Goal: Task Accomplishment & Management: Manage account settings

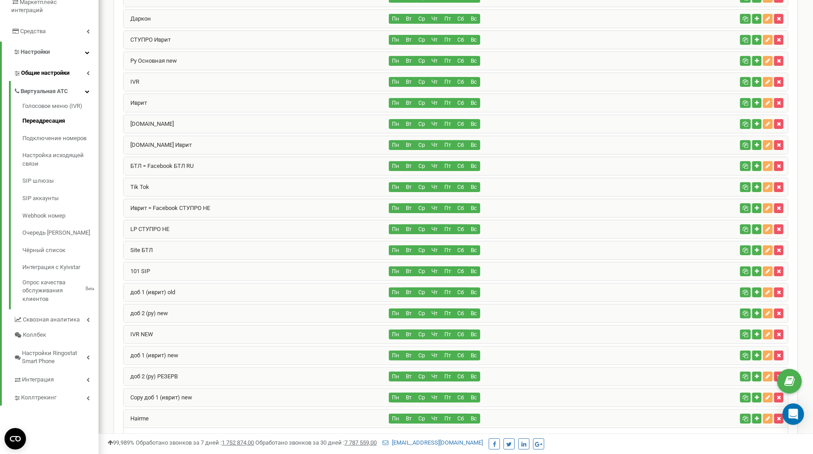
scroll to position [23, 0]
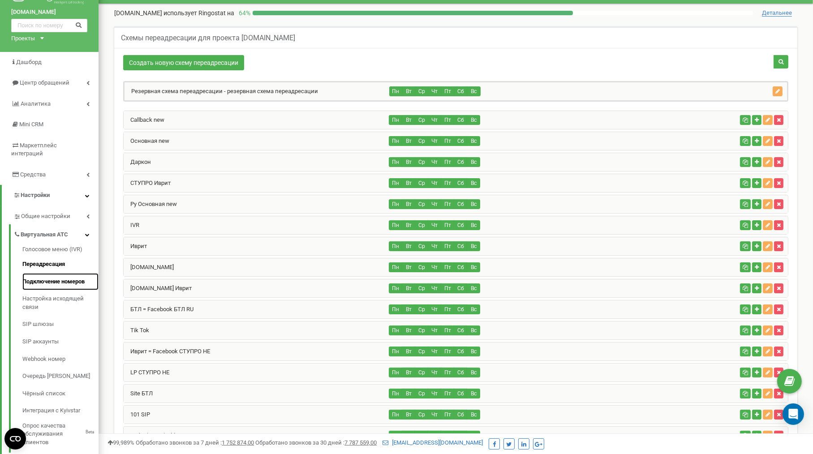
click at [58, 273] on link "Подключение номеров" at bounding box center [60, 281] width 76 height 17
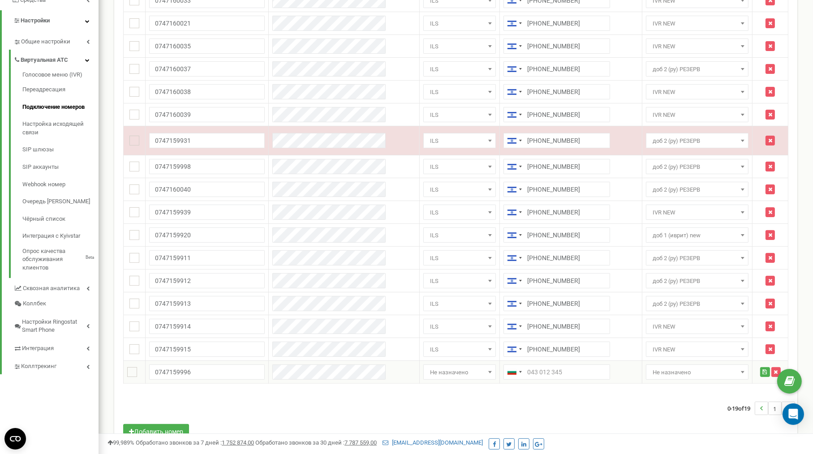
type input "0747159996"
click at [426, 367] on span "Не назначено" at bounding box center [459, 372] width 67 height 13
drag, startPoint x: 420, startPoint y: 301, endPoint x: 529, endPoint y: 371, distance: 129.9
click at [425, 296] on span "ILS" at bounding box center [459, 303] width 73 height 15
click at [529, 366] on input "text" at bounding box center [556, 372] width 107 height 15
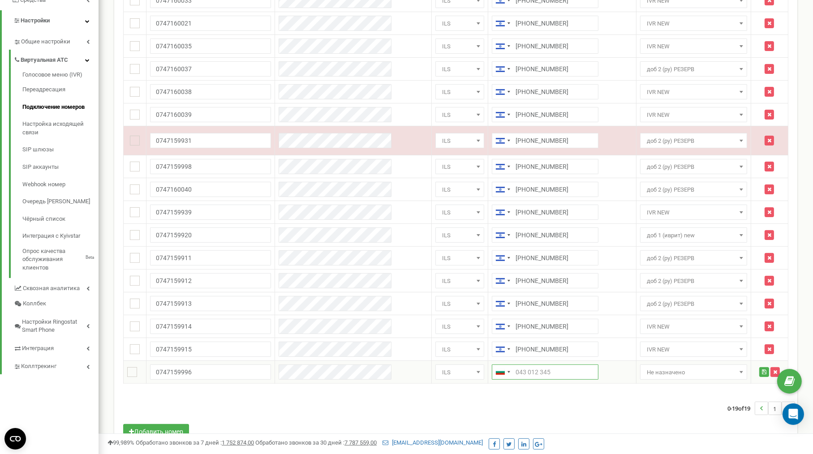
select select "1868"
paste input "0747159996"
click at [507, 367] on input "+9720747159996" at bounding box center [548, 372] width 107 height 15
click at [507, 372] on input "+9720747159996" at bounding box center [548, 372] width 107 height 15
click at [507, 366] on input "+9720747159996" at bounding box center [548, 372] width 107 height 15
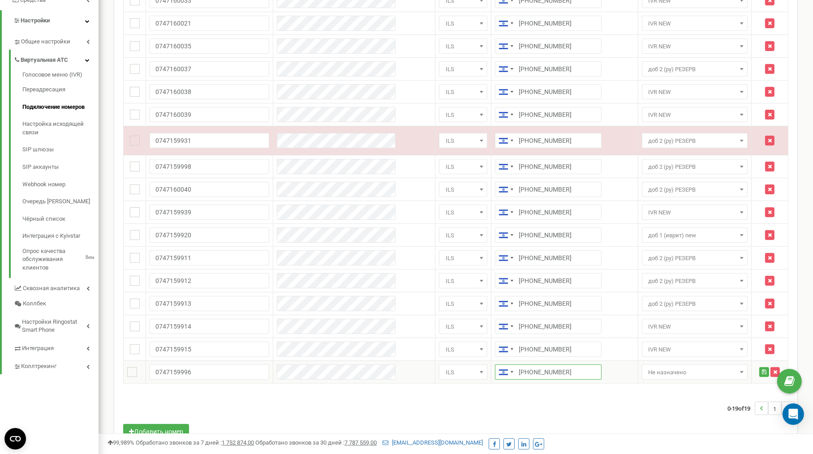
type input "+972747159996"
drag, startPoint x: 665, startPoint y: 361, endPoint x: 665, endPoint y: 366, distance: 5.4
click at [665, 366] on td "Не назначено Callback new Основная new Резервная схема переадресации Даркон СТУ…" at bounding box center [694, 372] width 113 height 23
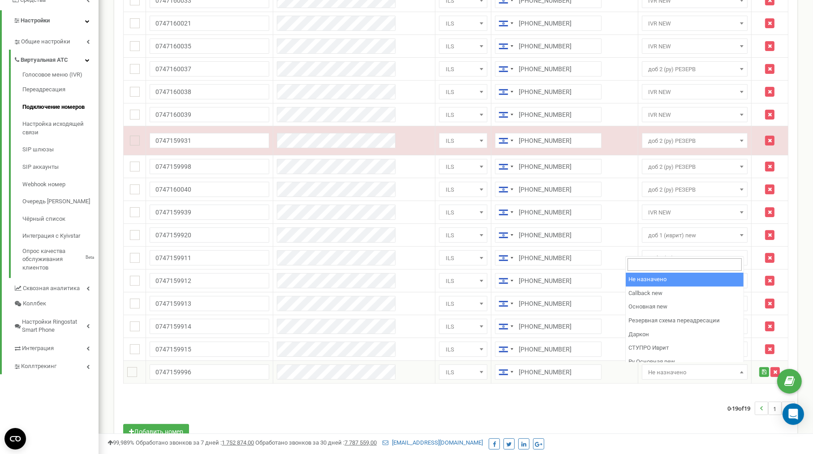
click at [664, 368] on span "Не назначено" at bounding box center [694, 372] width 99 height 13
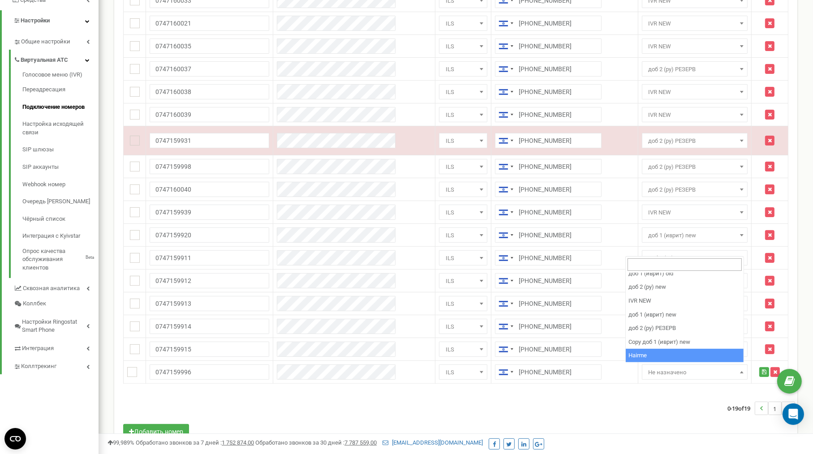
select select "263111"
click at [762, 370] on icon "submit" at bounding box center [764, 372] width 4 height 5
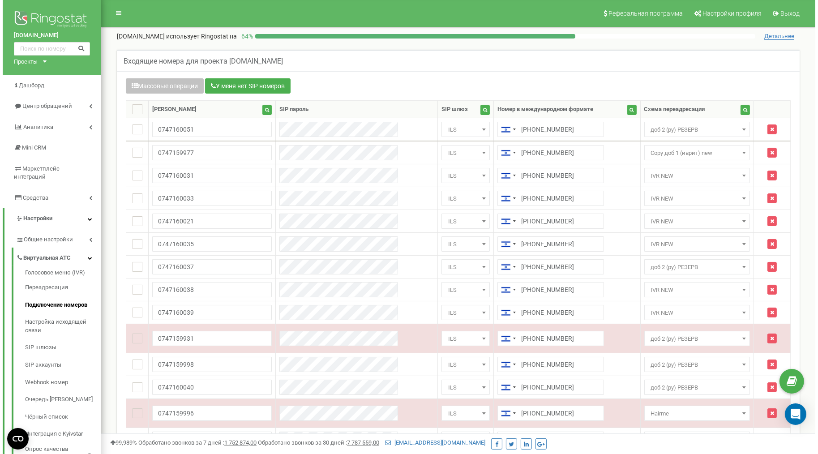
scroll to position [215, 0]
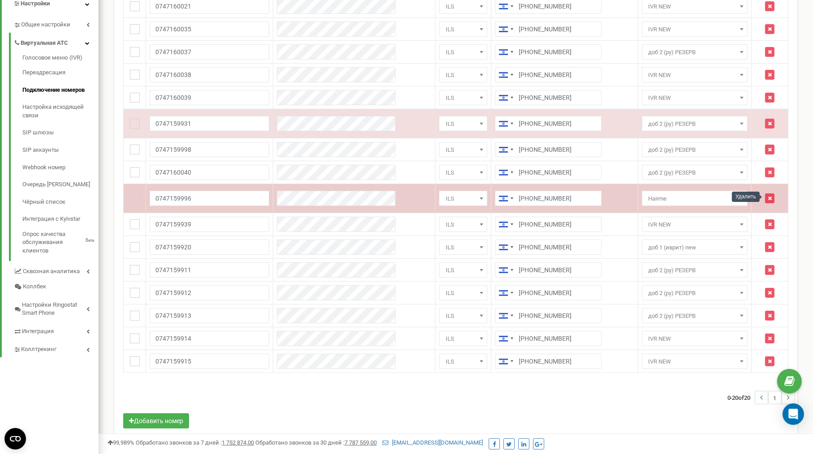
click at [770, 195] on button "button" at bounding box center [769, 199] width 9 height 10
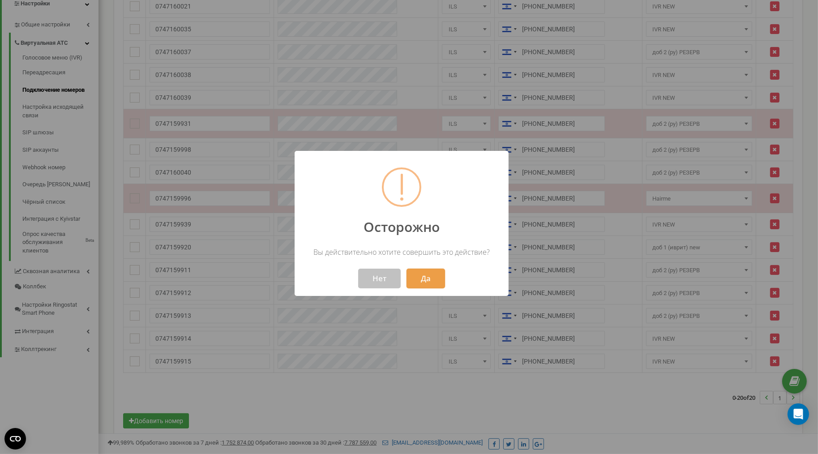
click at [428, 280] on button "Да" at bounding box center [426, 279] width 39 height 20
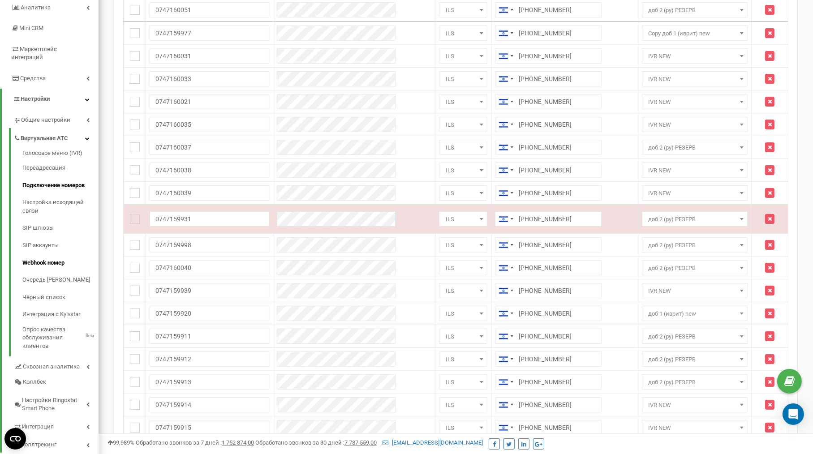
scroll to position [55, 0]
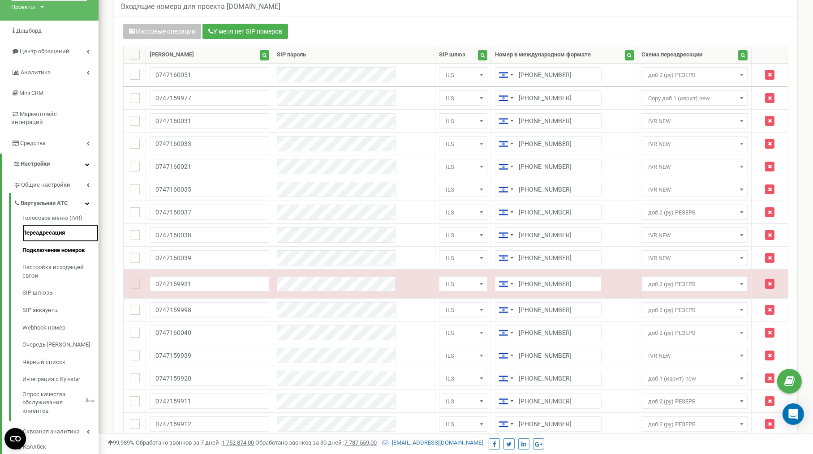
click at [51, 224] on link "Переадресация" at bounding box center [60, 232] width 76 height 17
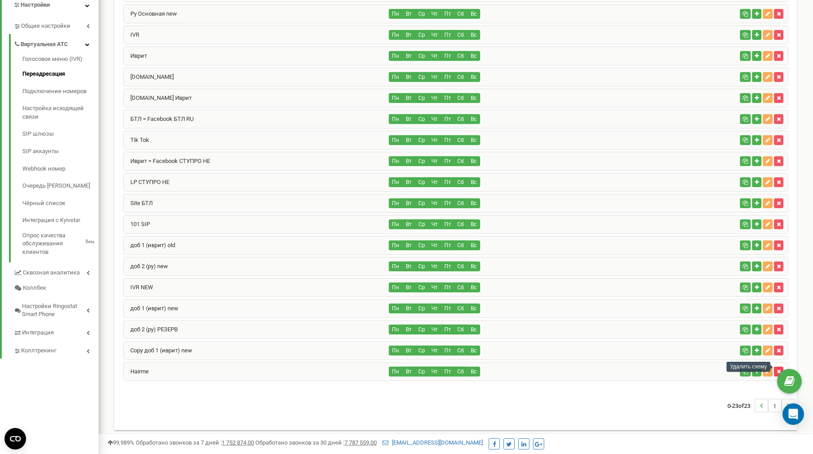
click at [781, 367] on button "button" at bounding box center [778, 372] width 9 height 10
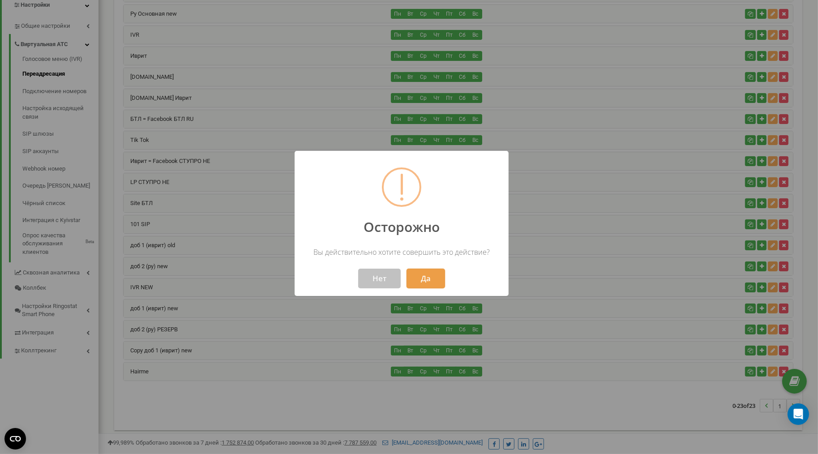
click at [437, 283] on button "Да" at bounding box center [426, 279] width 39 height 20
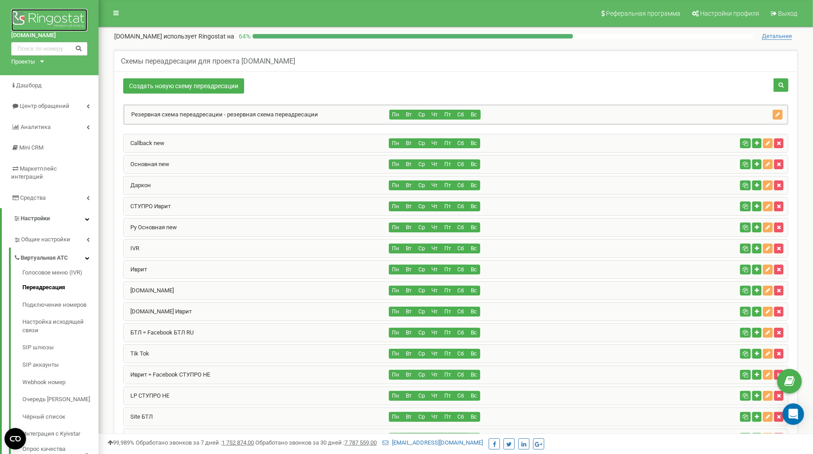
click at [64, 19] on img at bounding box center [49, 20] width 76 height 22
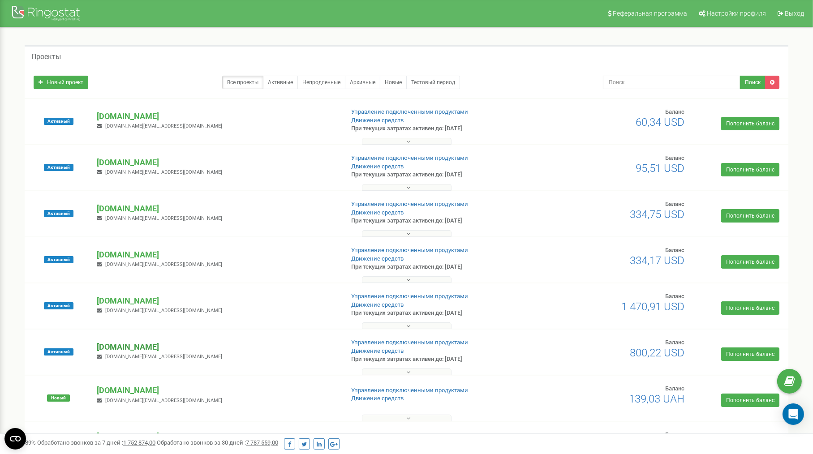
click at [123, 344] on p "[DOMAIN_NAME]" at bounding box center [217, 347] width 240 height 12
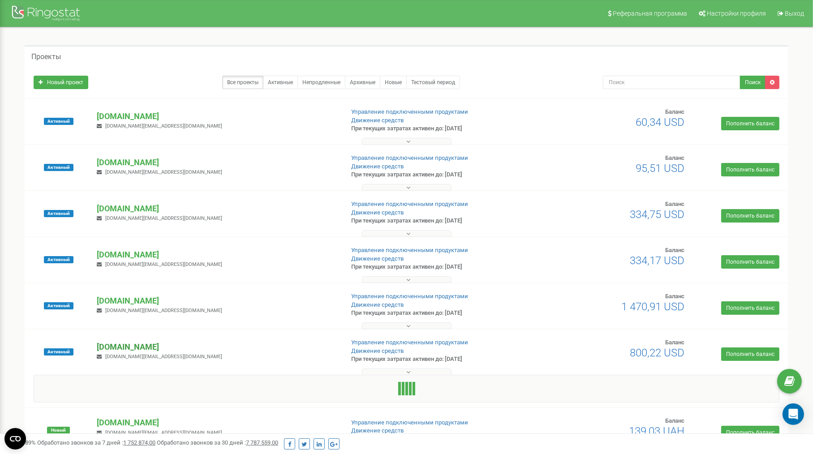
scroll to position [215, 0]
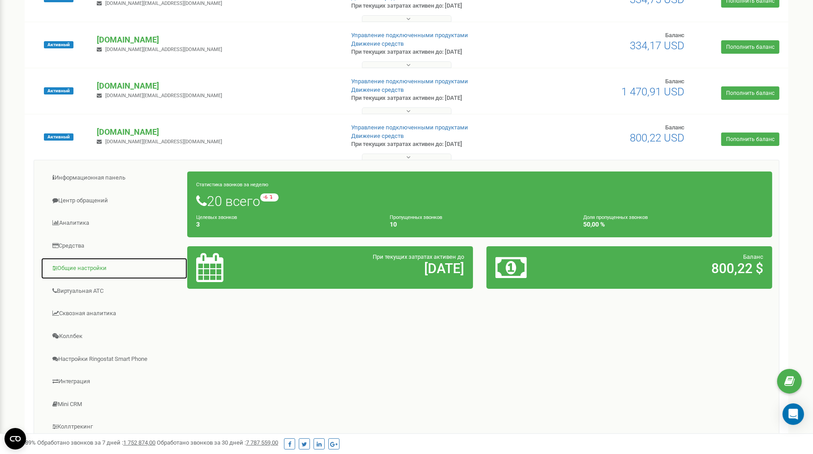
click at [86, 271] on link "Общие настройки" at bounding box center [114, 269] width 147 height 22
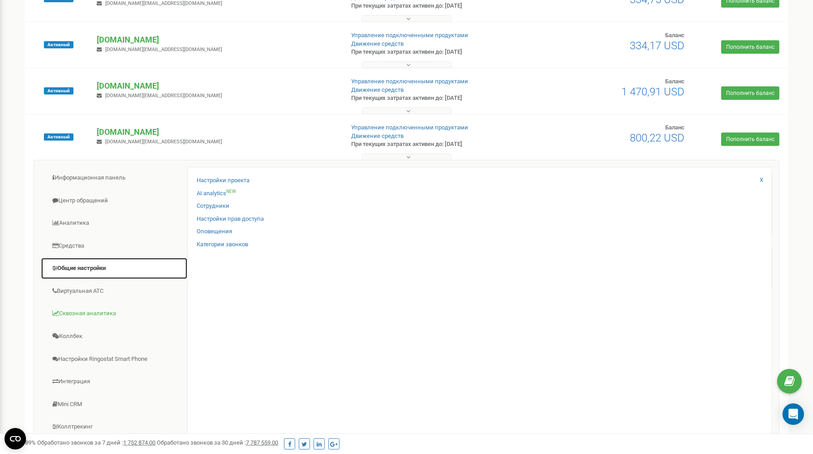
scroll to position [287, 0]
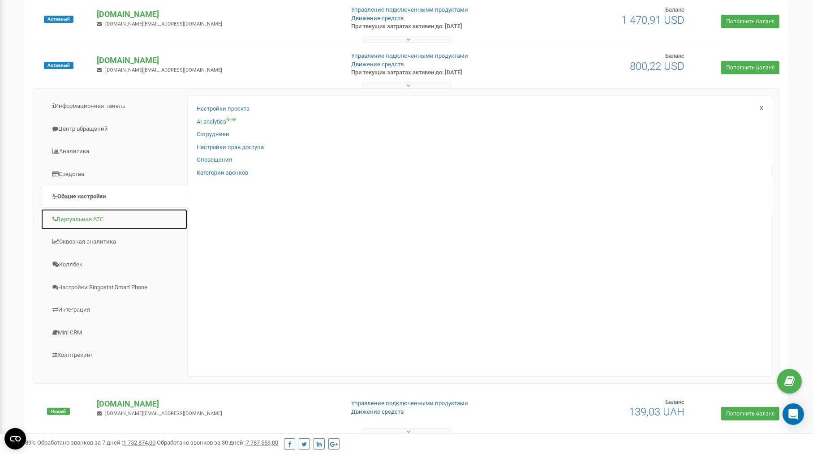
click at [82, 224] on link "Виртуальная АТС" at bounding box center [114, 220] width 147 height 22
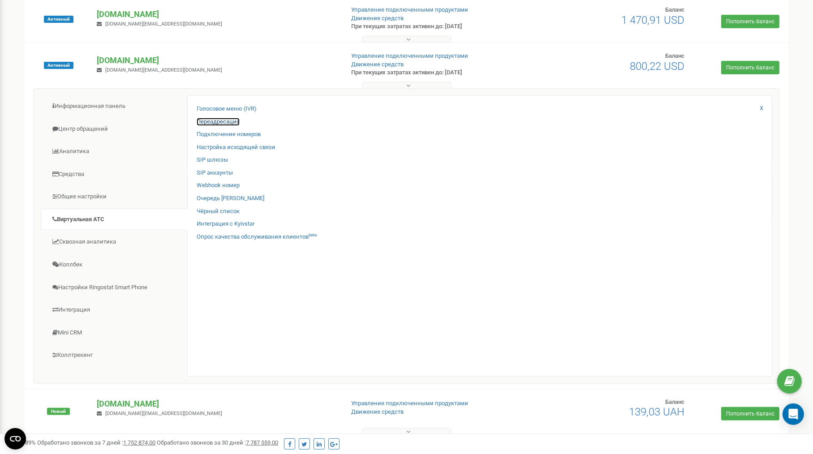
click at [234, 123] on link "Переадресация" at bounding box center [218, 122] width 43 height 9
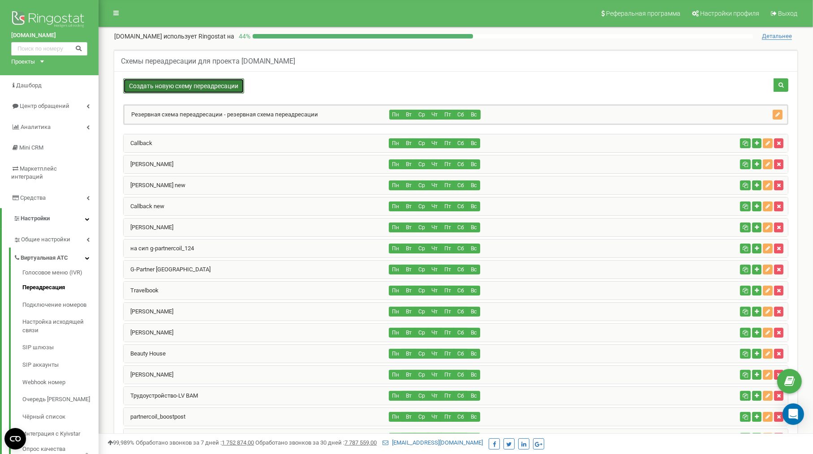
click at [168, 83] on link "Создать новую схему переадресации" at bounding box center [183, 85] width 121 height 15
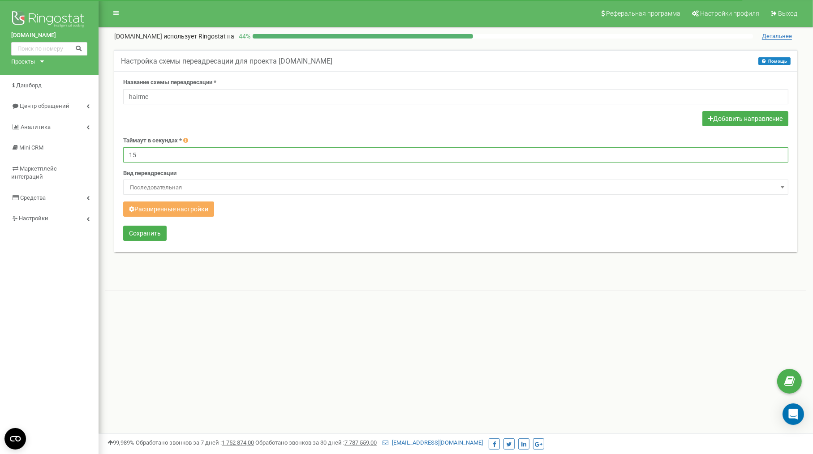
click at [176, 158] on input "15" at bounding box center [455, 154] width 665 height 15
type input "90"
click at [723, 123] on button "Добавить направление" at bounding box center [745, 118] width 86 height 15
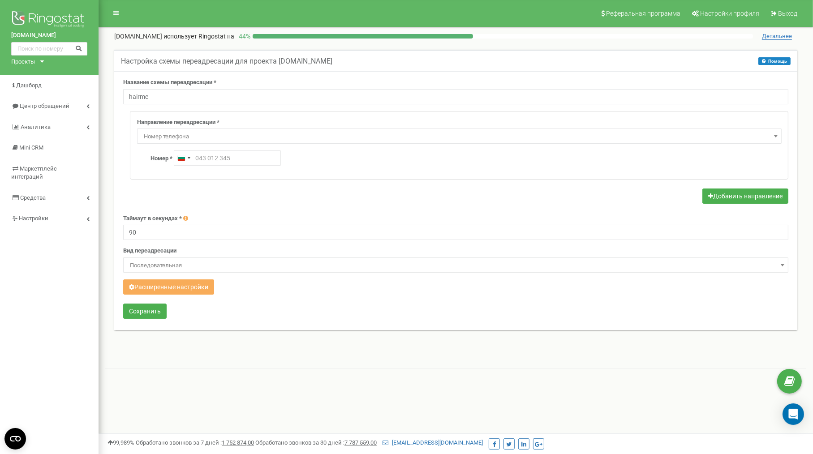
click at [227, 167] on div "Направление переадресации * Не использовать Голосовая почта Голосовое меню (IVR…" at bounding box center [459, 146] width 658 height 68
click at [234, 161] on input "text" at bounding box center [227, 158] width 107 height 15
paste input "+972 53-219-4237"
type input "+972 53-219-4237"
drag, startPoint x: 124, startPoint y: 314, endPoint x: 128, endPoint y: 311, distance: 4.8
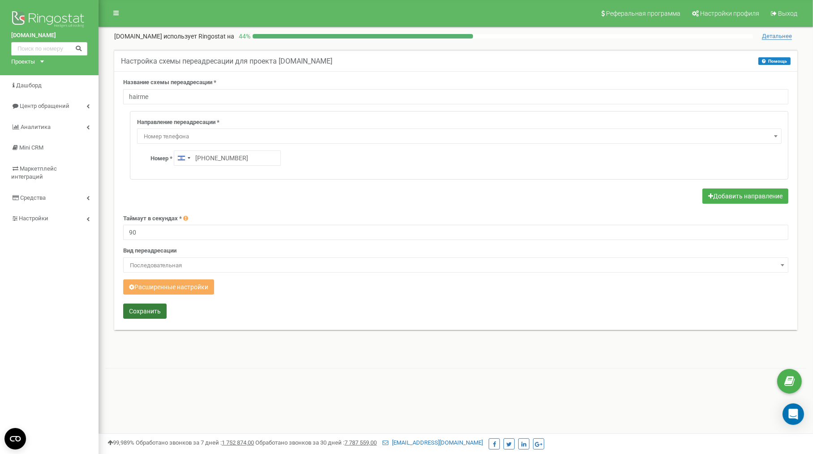
click at [126, 312] on button "Сохранить" at bounding box center [144, 311] width 43 height 15
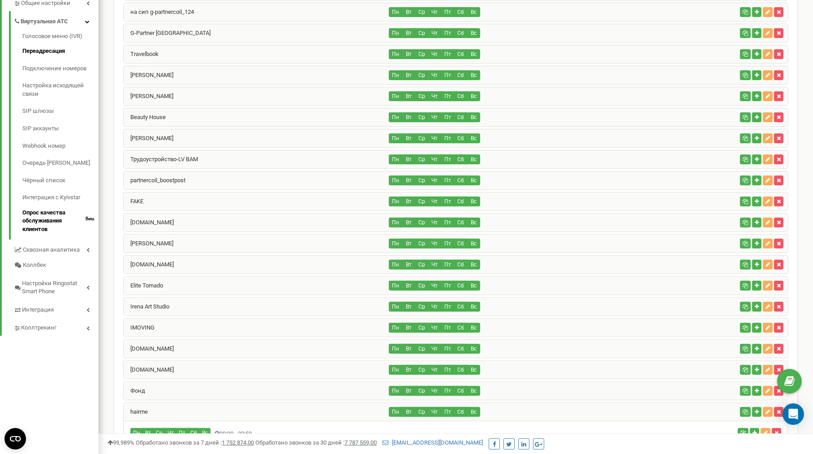
scroll to position [86, 0]
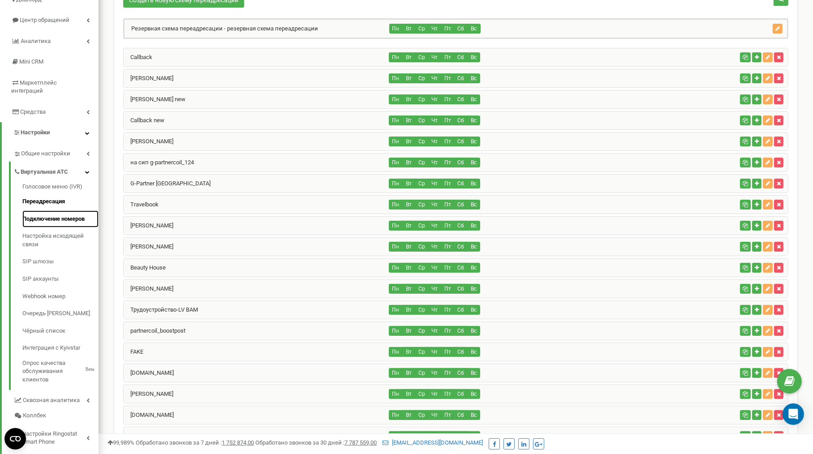
click at [61, 211] on link "Подключение номеров" at bounding box center [60, 219] width 76 height 17
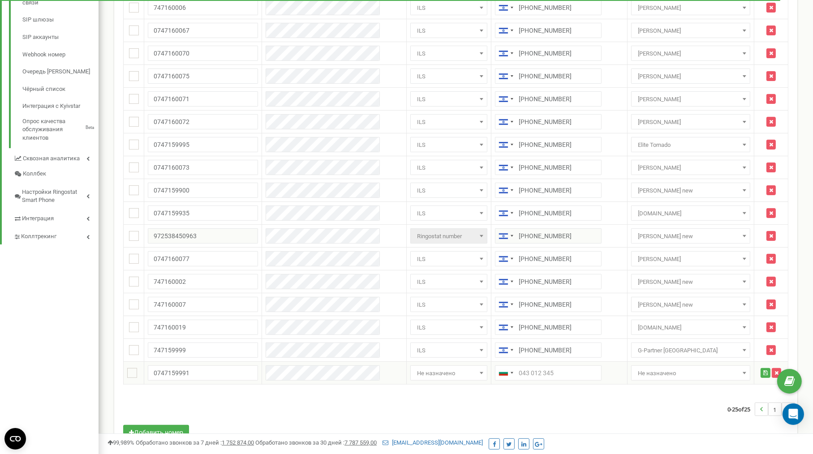
scroll to position [328, 0]
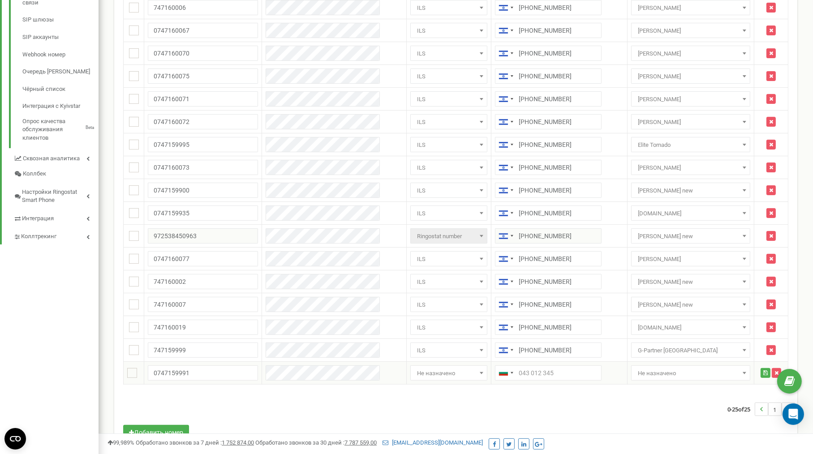
type input "0747159991"
click at [575, 373] on input "text" at bounding box center [548, 373] width 107 height 15
paste input "0747159991"
click at [534, 370] on input "+9720747159991" at bounding box center [548, 373] width 107 height 15
type input "+972747159991"
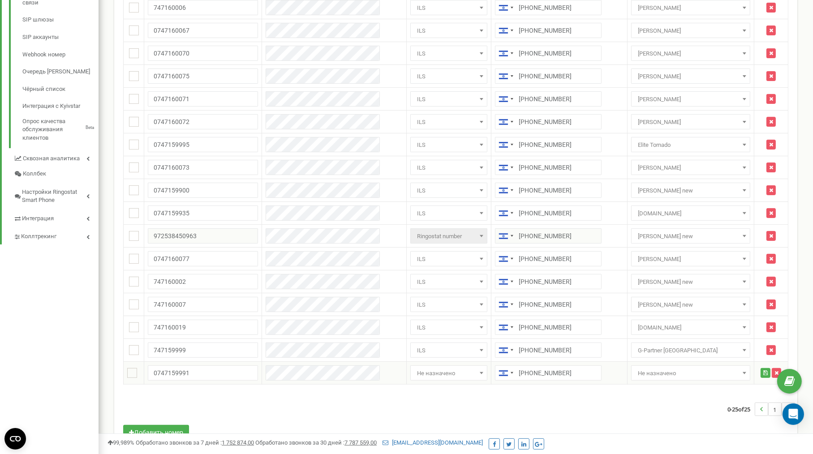
click at [441, 374] on span "Не назначено" at bounding box center [448, 373] width 71 height 13
select select "1656"
click at [718, 373] on span "Не назначено" at bounding box center [690, 373] width 113 height 13
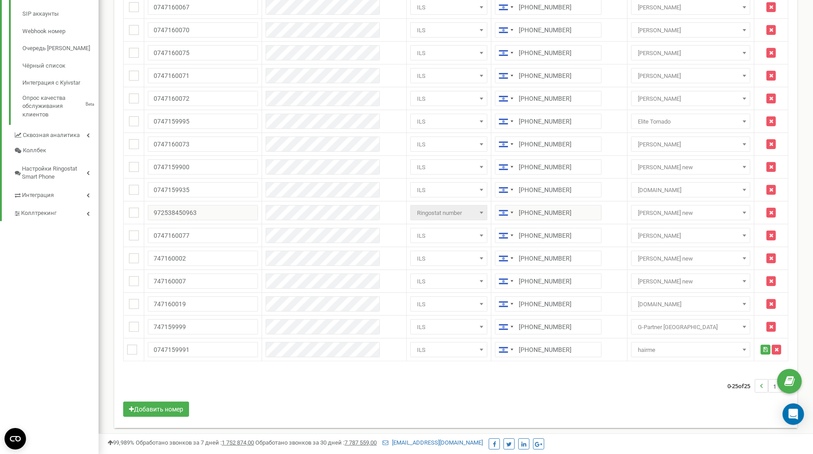
select select "263116"
click at [761, 349] on button "submit" at bounding box center [766, 350] width 10 height 10
click at [738, 362] on div "Массовые операции У меня нет SIP номеров Настройка Выберите настройку для редак…" at bounding box center [455, 73] width 679 height 692
click at [763, 347] on icon "submit" at bounding box center [765, 349] width 4 height 5
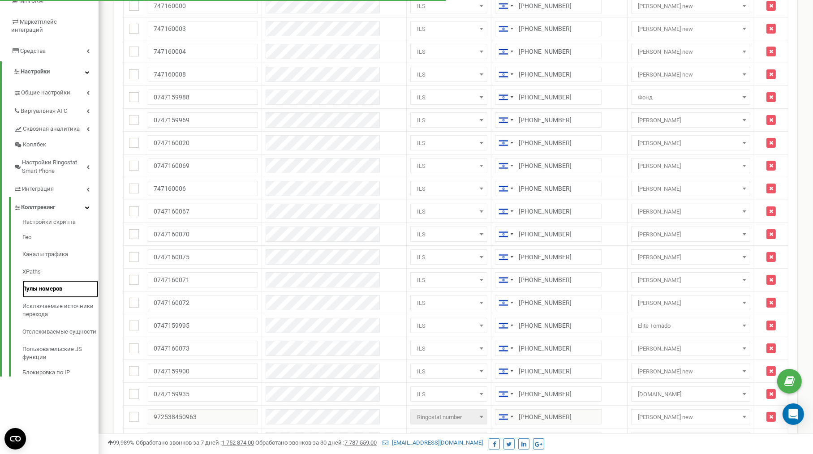
click at [39, 283] on link "Пулы номеров" at bounding box center [60, 288] width 76 height 17
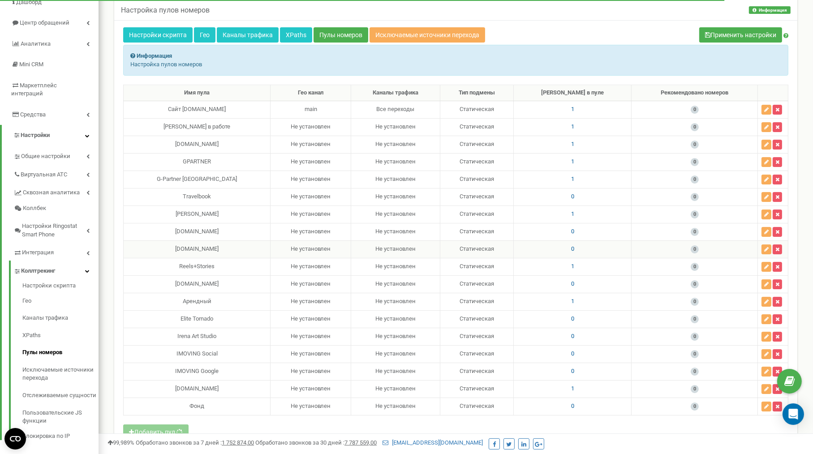
select select "4542"
select select "1"
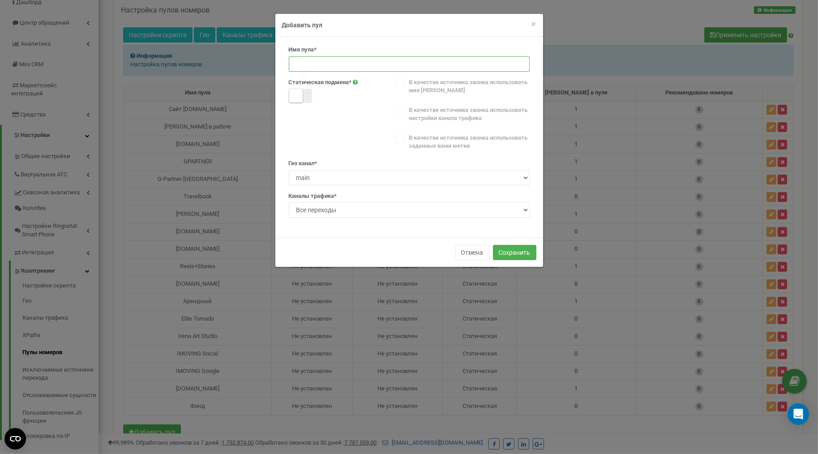
click at [351, 63] on input at bounding box center [409, 63] width 241 height 15
paste input "0747159991"
type input "0747159991"
click at [315, 86] on label "Статическая подмена*" at bounding box center [320, 82] width 63 height 9
click at [308, 90] on span at bounding box center [300, 96] width 23 height 14
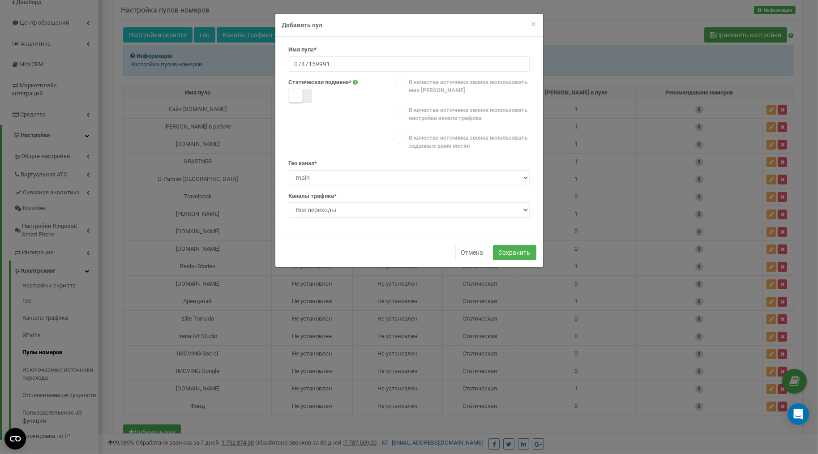
select select
click at [310, 58] on input "0747159991" at bounding box center [409, 63] width 241 height 15
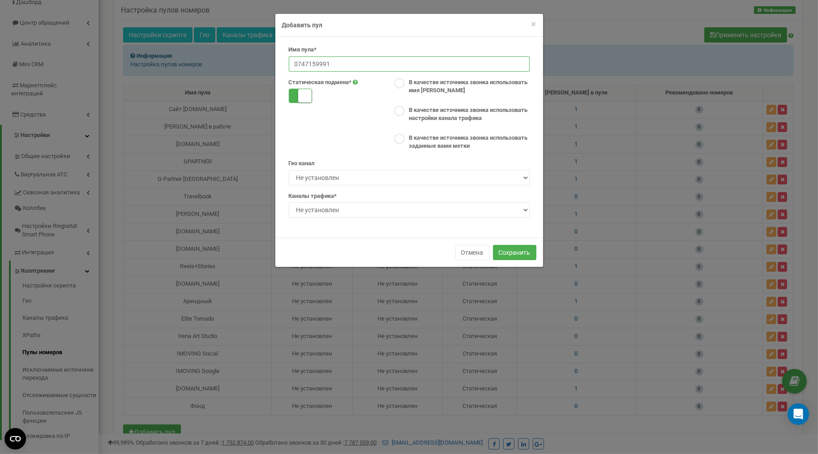
paste input "hairme"
type input "hairme"
click at [427, 82] on label "В качестве источника звонка использовать имя пула" at bounding box center [466, 86] width 125 height 17
radio input "true"
click at [525, 254] on button "Сохранить" at bounding box center [514, 252] width 43 height 15
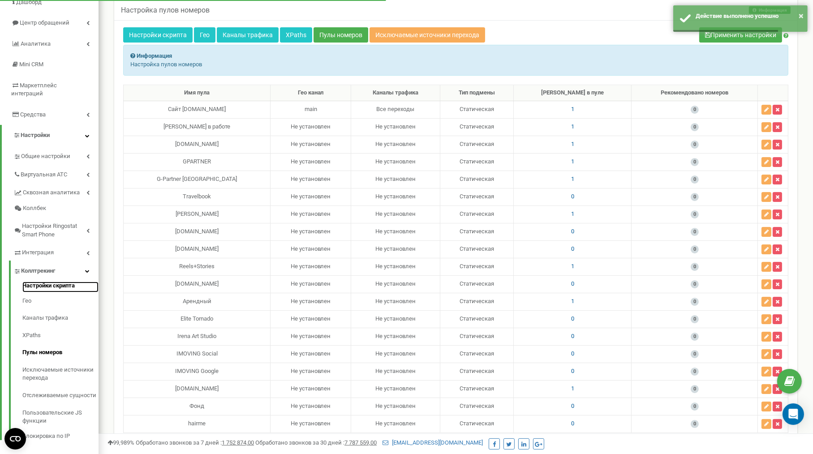
click at [68, 282] on link "Настройки скрипта" at bounding box center [60, 287] width 76 height 11
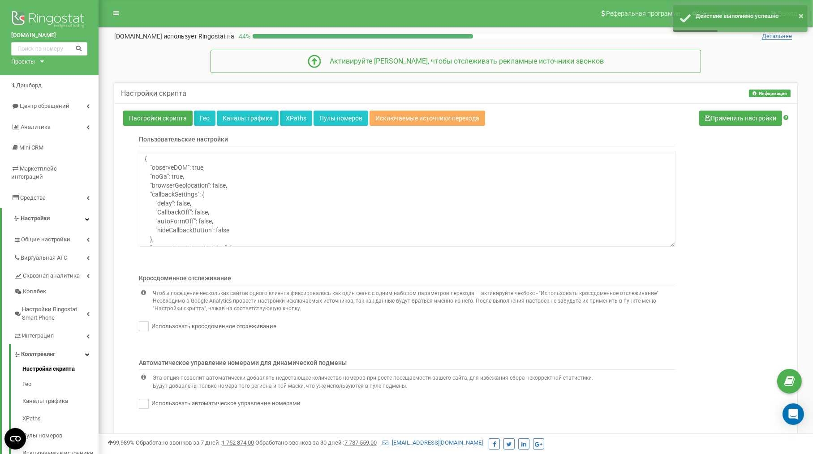
click at [37, 64] on div "Проекты hovalot4you.com www.israfix.co.il renaissance-clinics.com all.co.il pro…" at bounding box center [25, 62] width 29 height 9
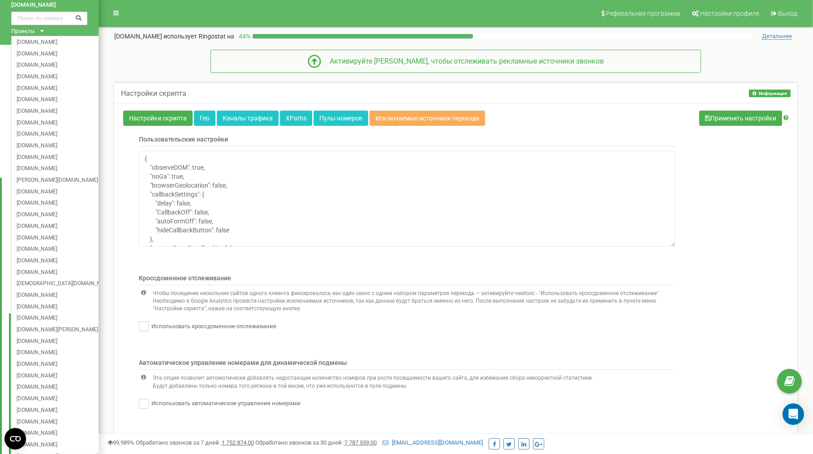
scroll to position [72, 0]
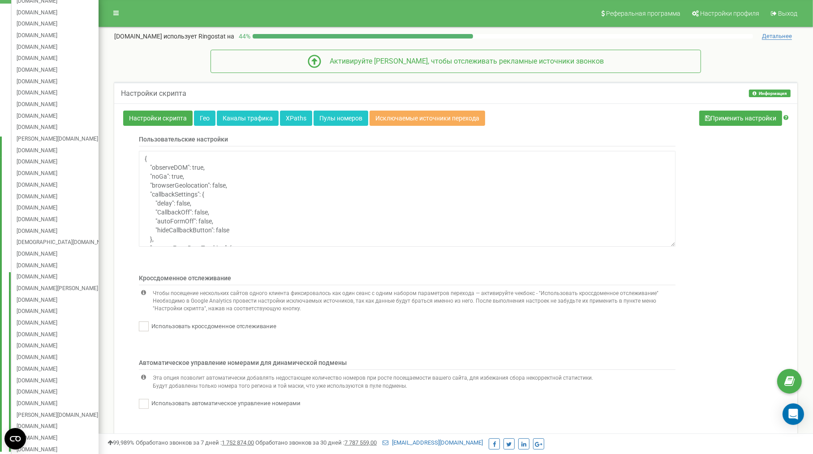
click at [735, 235] on div "Пользовательские настройки { "observeDOM": true, "noGa": true, "browserGeolocat…" at bounding box center [455, 200] width 679 height 130
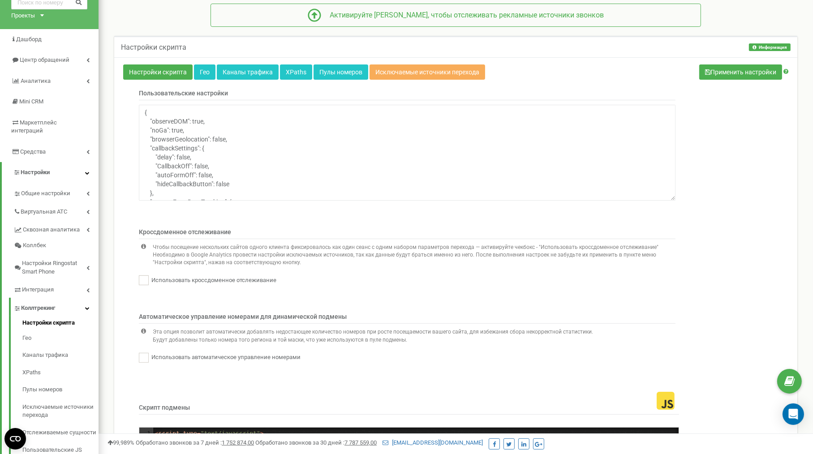
scroll to position [143, 0]
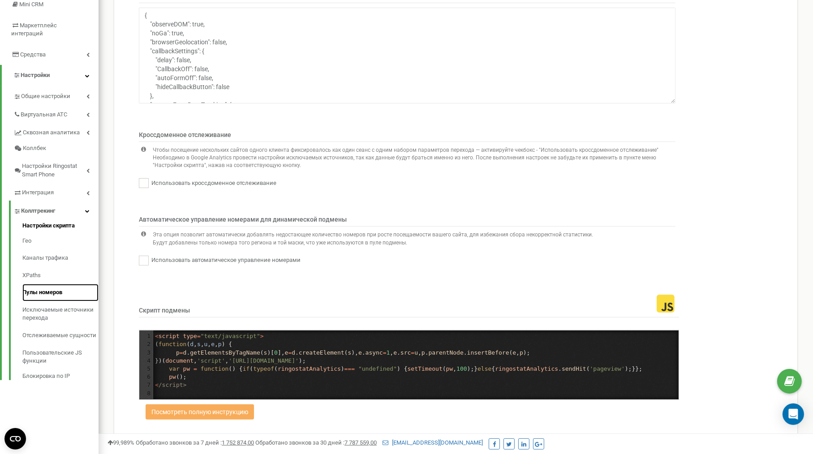
click at [68, 292] on link "Пулы номеров" at bounding box center [60, 292] width 76 height 17
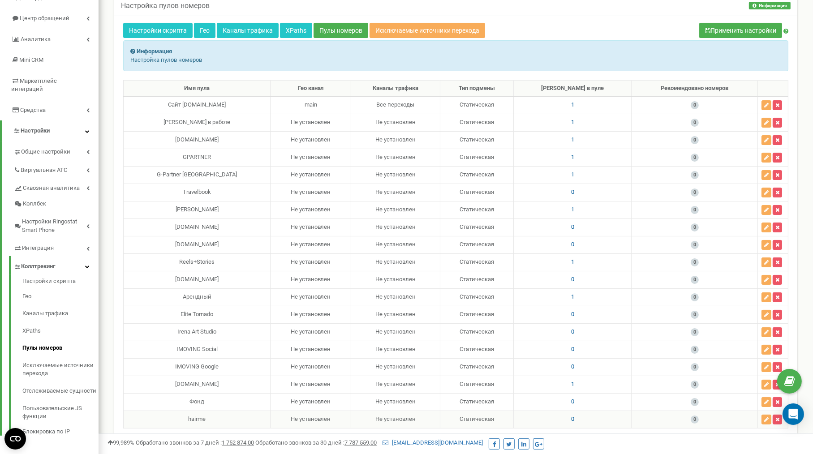
click at [571, 416] on span "0" at bounding box center [572, 419] width 3 height 7
click at [507, 421] on button "Добавить номера" at bounding box center [488, 421] width 63 height 15
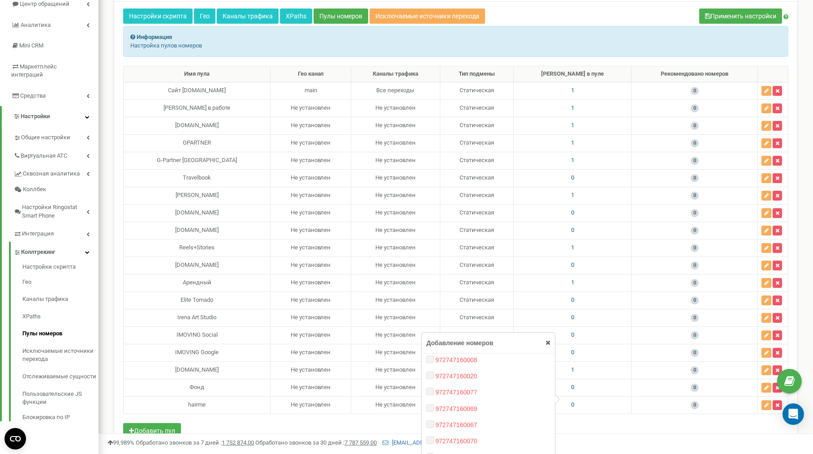
scroll to position [344, 0]
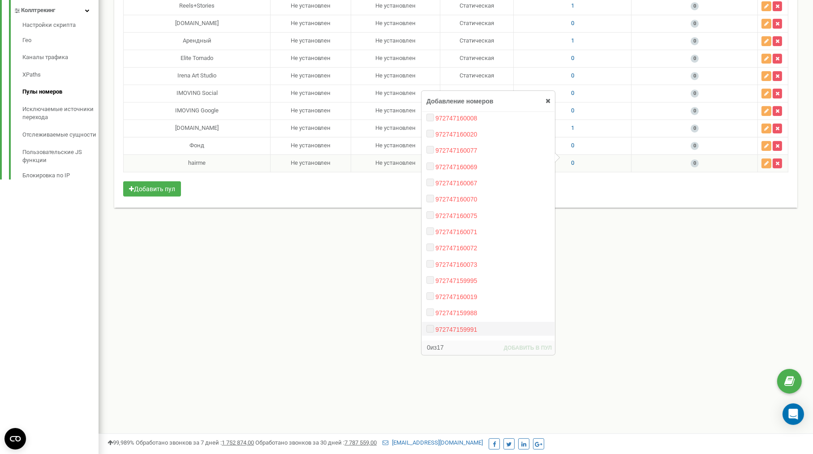
click at [461, 325] on label "972747159991" at bounding box center [457, 329] width 44 height 9
click at [608, 306] on div "Реферальная программа Настройки профиля Выход gpartner.co.il использует Ringost…" at bounding box center [456, 58] width 714 height 805
click at [547, 98] on icon at bounding box center [548, 101] width 5 height 6
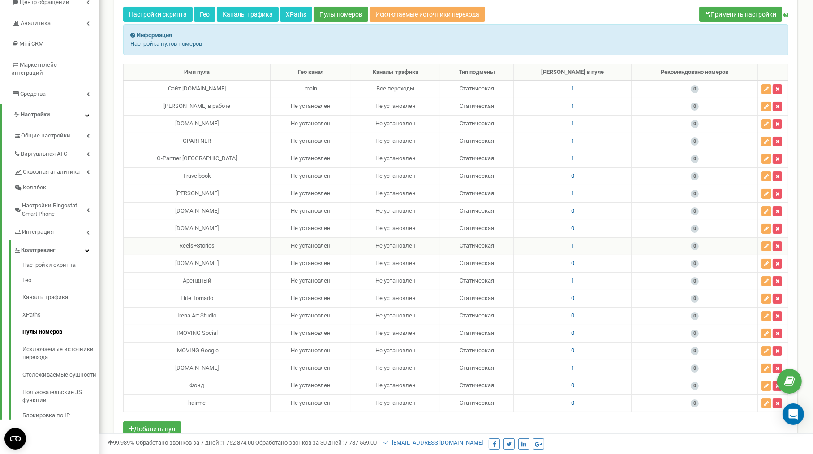
scroll to position [120, 0]
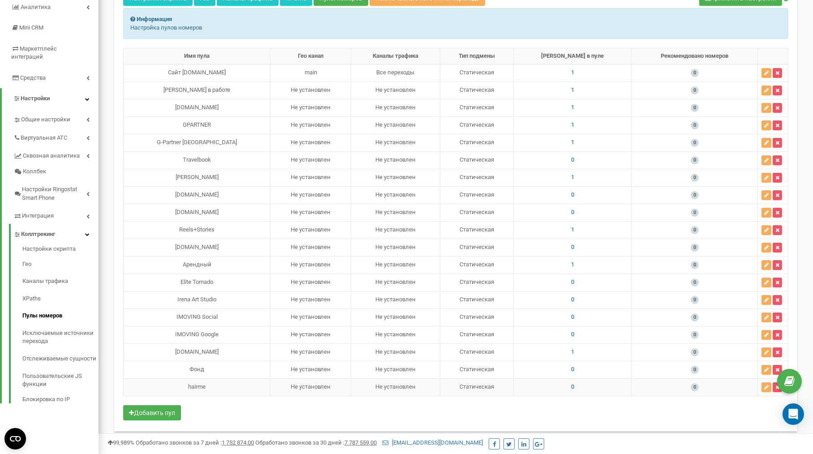
click at [571, 383] on span "0" at bounding box center [572, 386] width 3 height 7
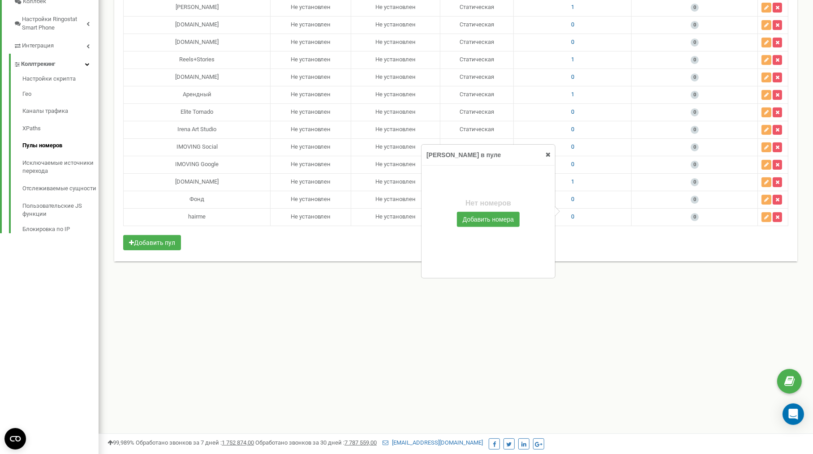
scroll to position [344, 0]
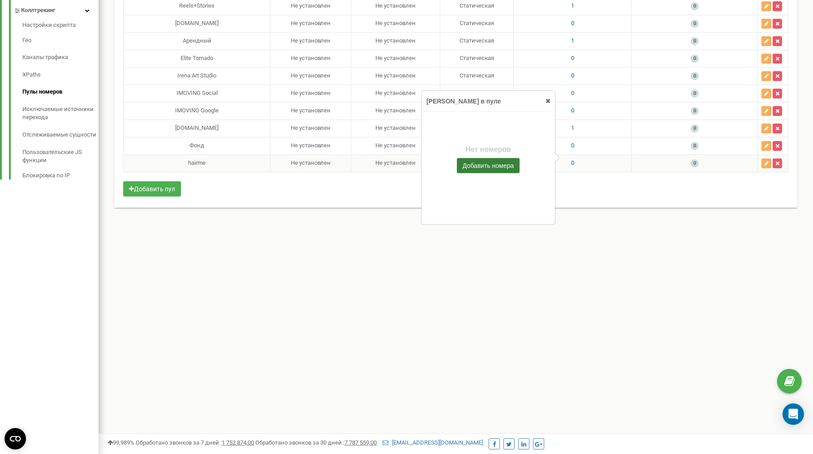
click at [496, 159] on button "Добавить номера" at bounding box center [488, 165] width 63 height 15
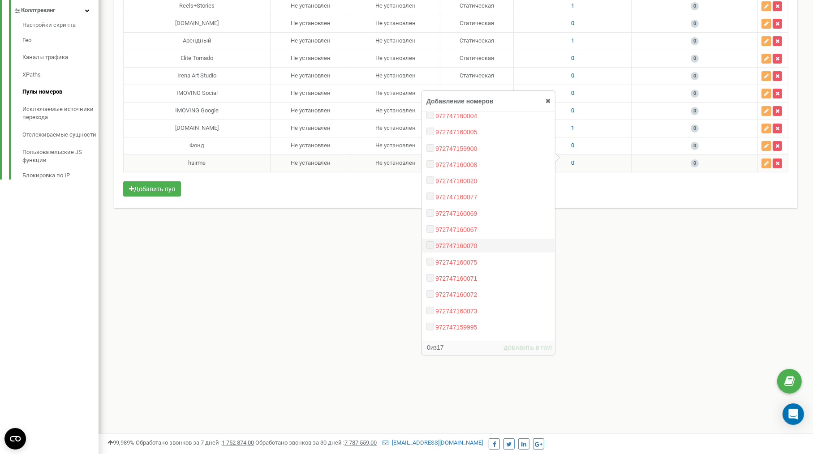
scroll to position [71, 0]
drag, startPoint x: 610, startPoint y: 295, endPoint x: 412, endPoint y: 127, distance: 259.3
click at [609, 293] on div "Реферальная программа Настройки профиля Выход [DOMAIN_NAME] использует Ringosta…" at bounding box center [456, 58] width 714 height 805
